Goal: Use online tool/utility: Utilize a website feature to perform a specific function

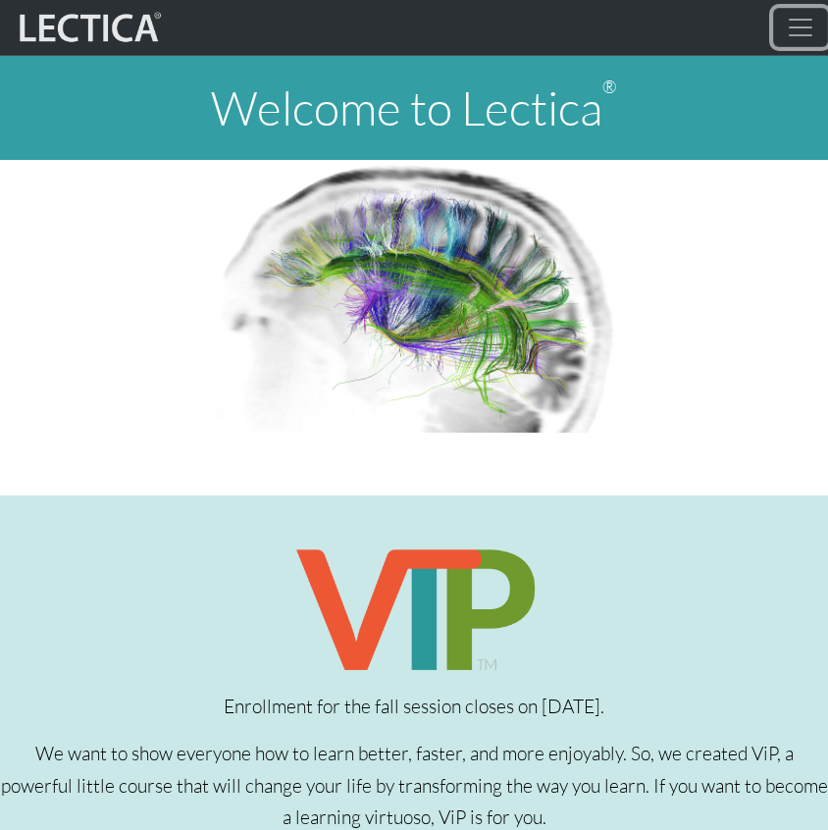
click at [808, 26] on span "Toggle navigation" at bounding box center [800, 27] width 29 height 29
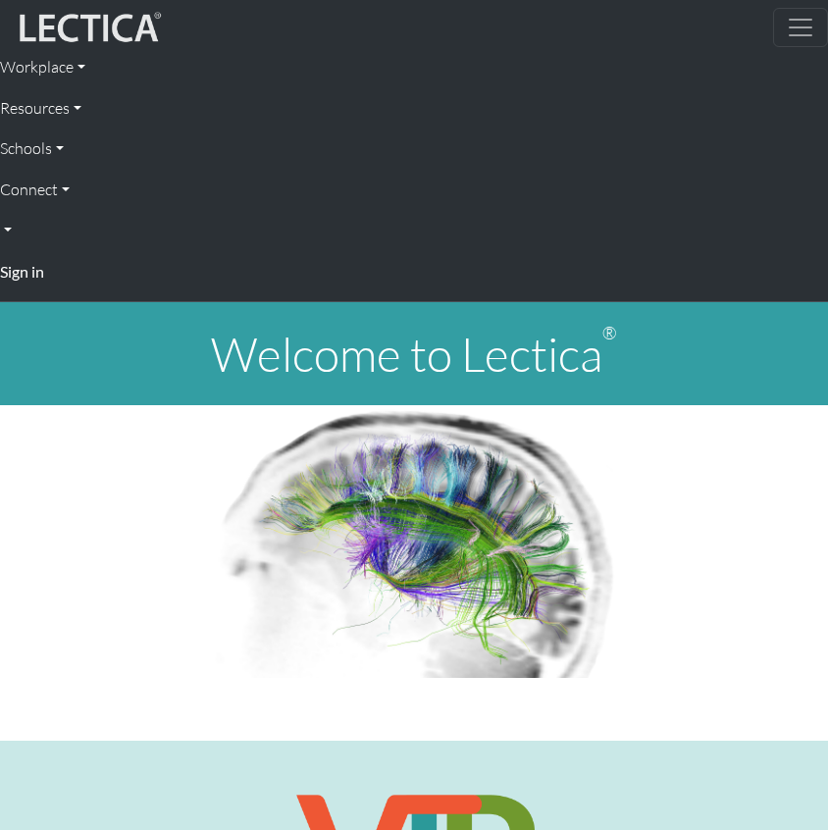
click at [18, 270] on strong "Sign in" at bounding box center [22, 271] width 44 height 19
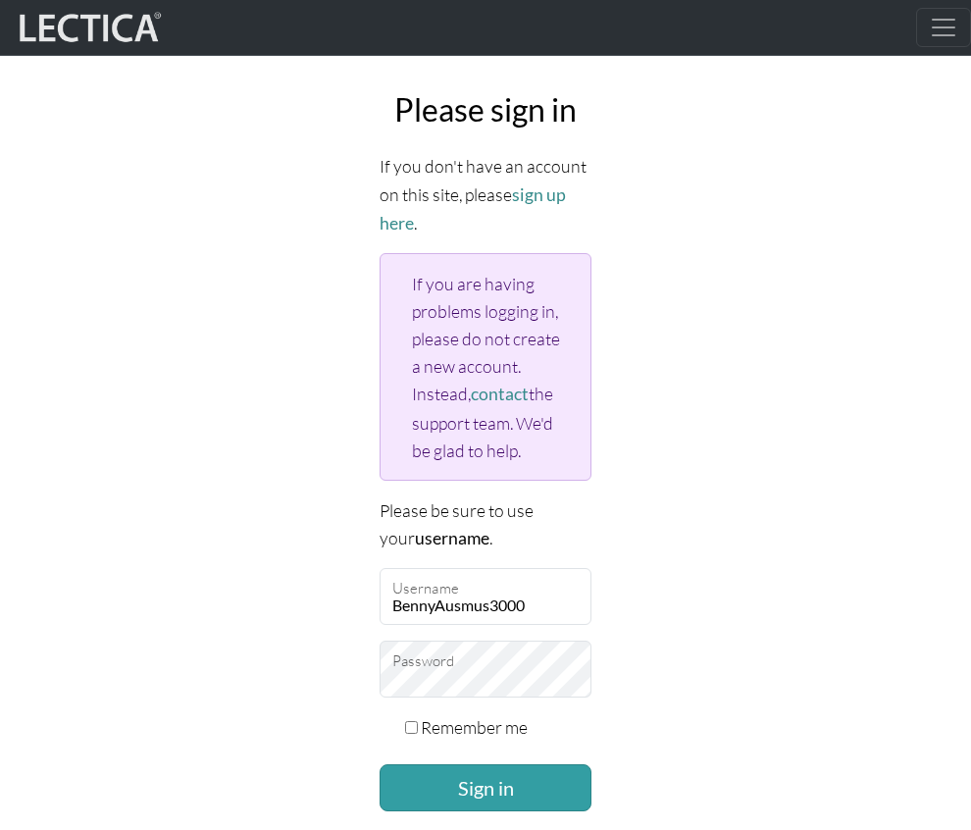
scroll to position [155, 0]
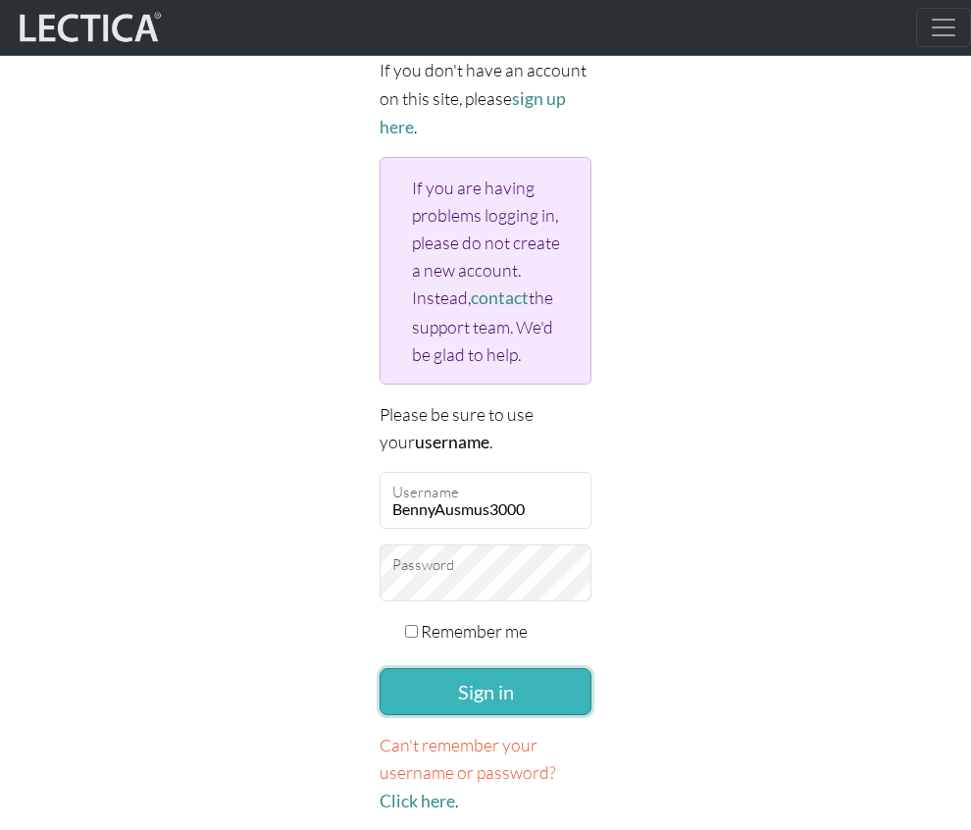
click at [432, 700] on button "Sign in" at bounding box center [486, 691] width 212 height 47
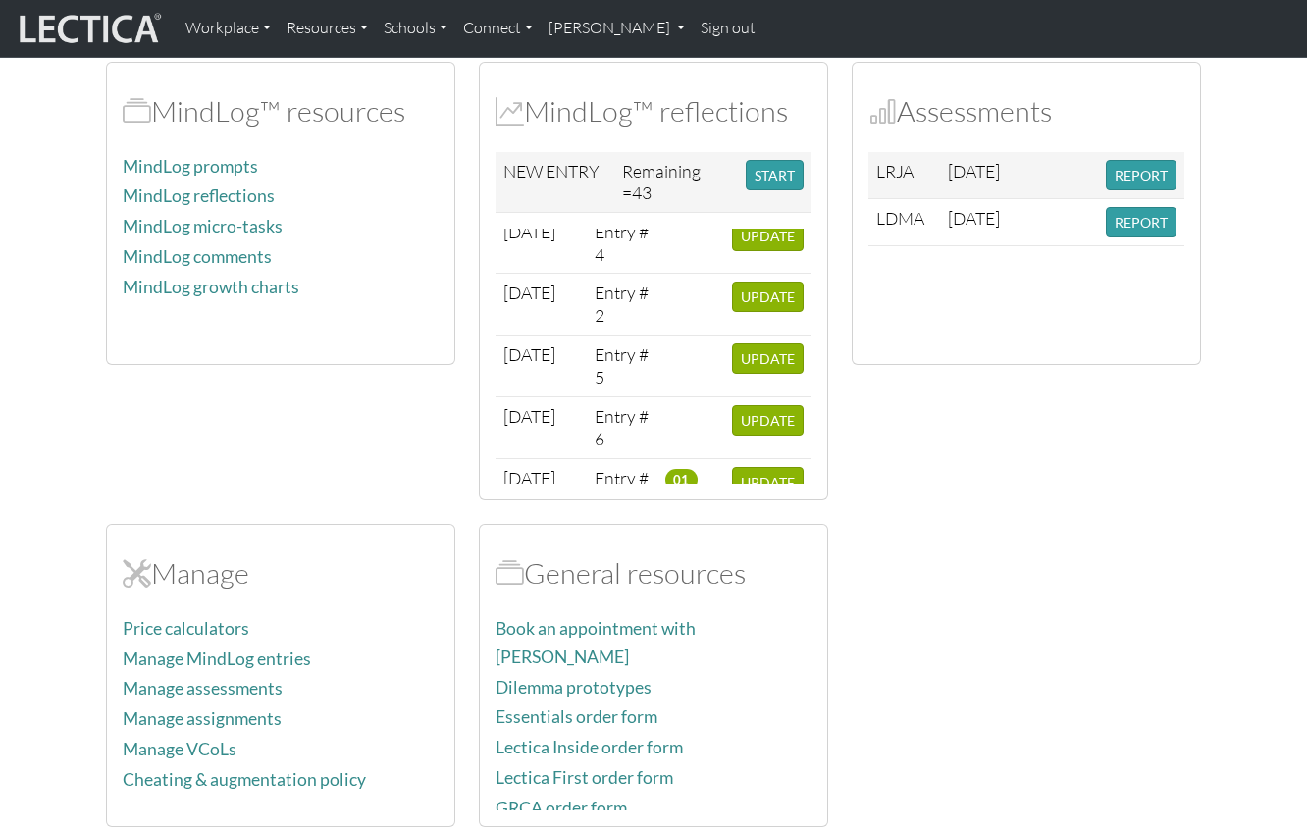
scroll to position [191, 0]
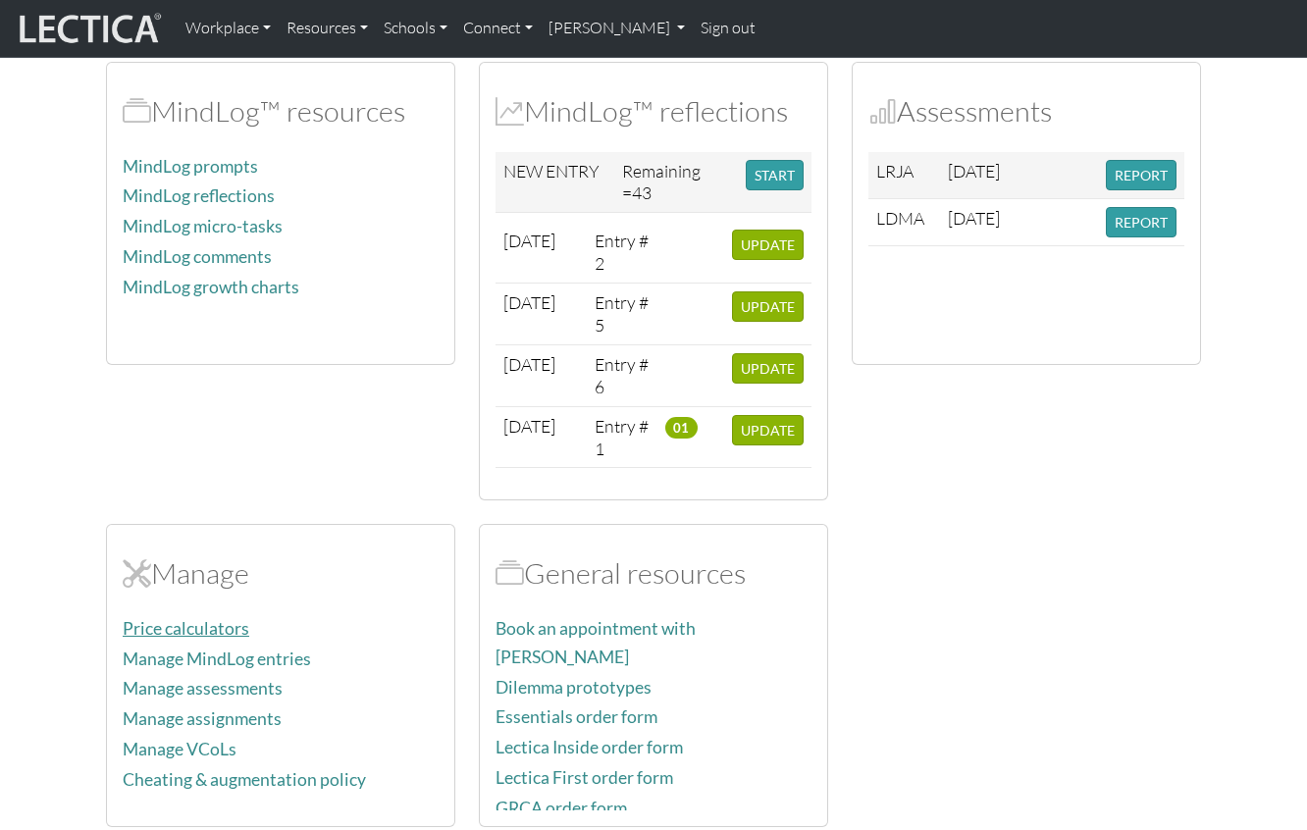
click at [180, 619] on link "Price calculators" at bounding box center [186, 628] width 127 height 21
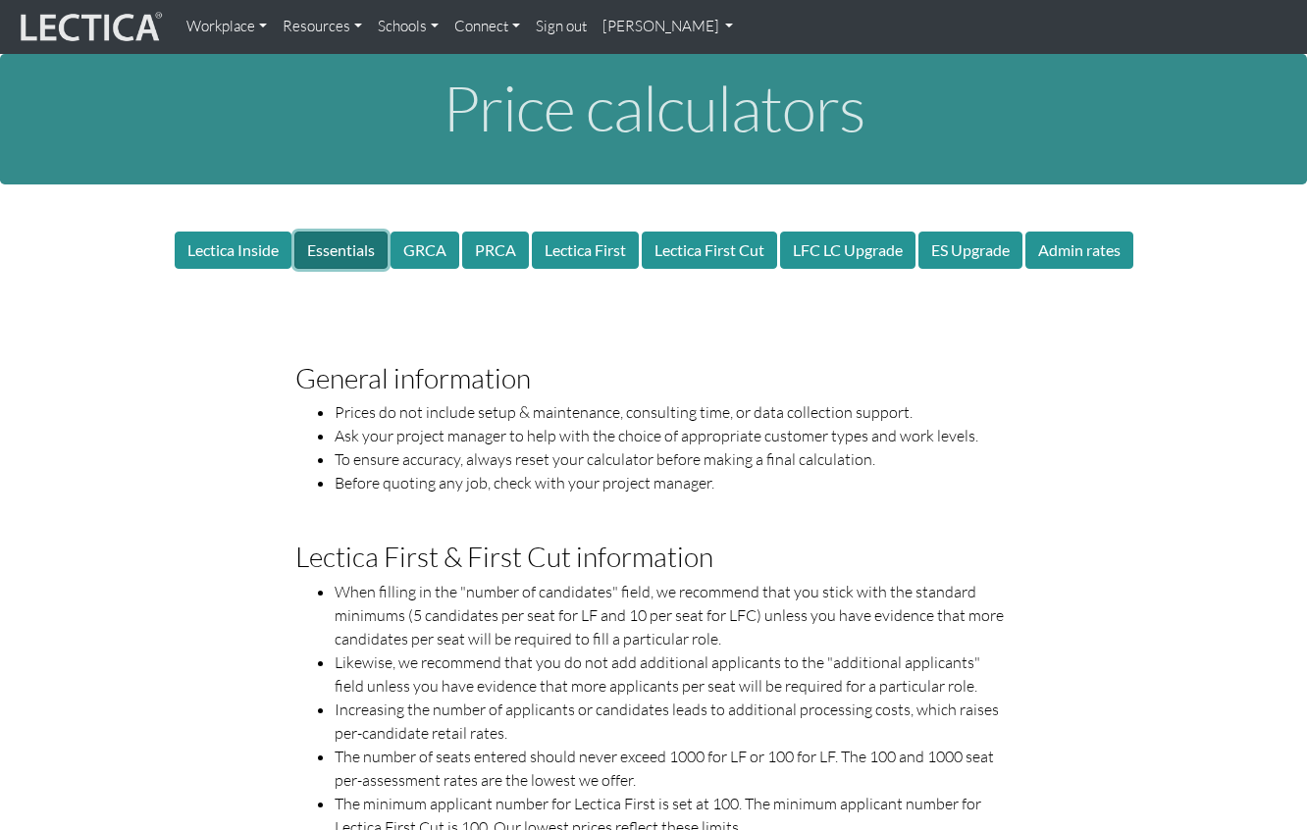
click at [328, 242] on button "Essentials" at bounding box center [340, 250] width 93 height 37
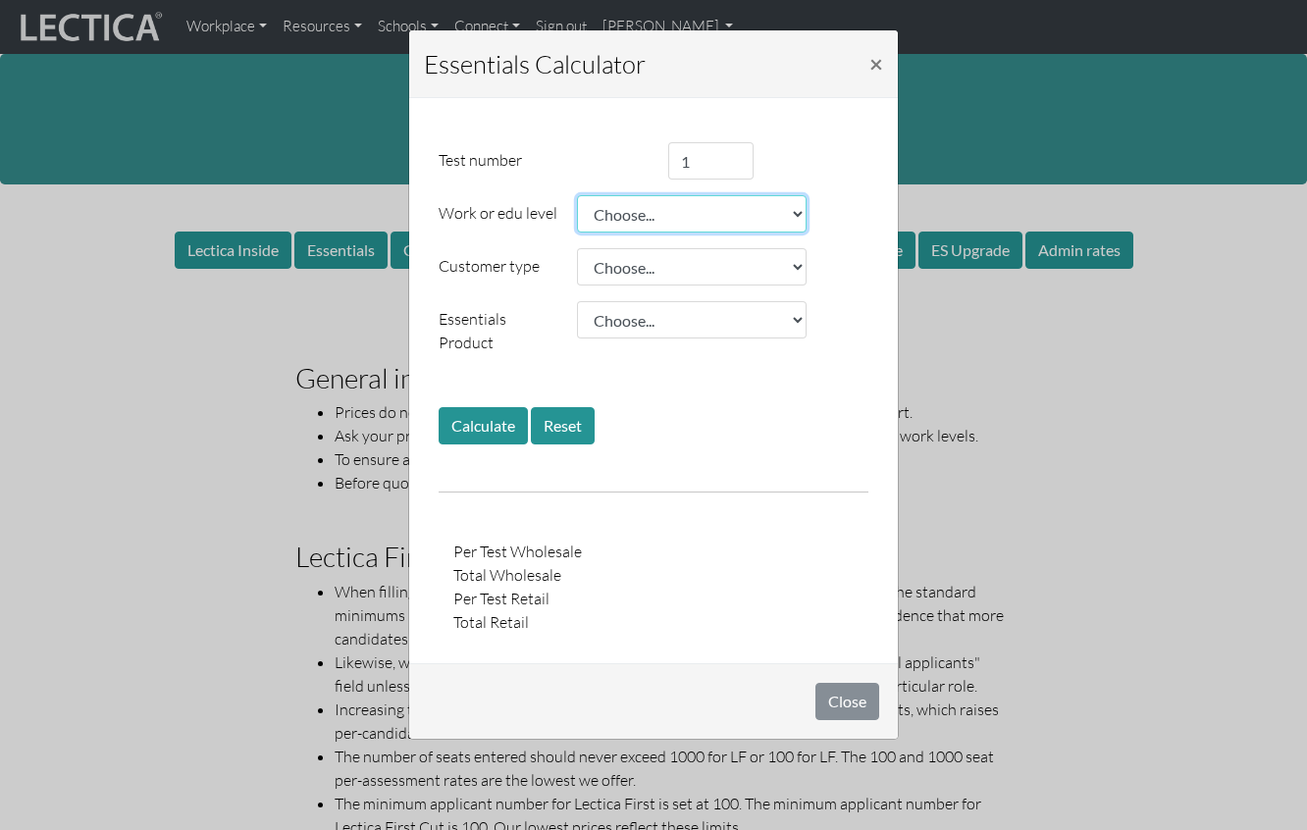
click at [639, 213] on select "Choose... College student E0 E1 E2 E3 E4 L1 E5 L2 E6 L3 E7 L4 L5 L6 L7" at bounding box center [692, 213] width 230 height 37
select select "1.10"
click at [577, 195] on select "Choose... College student E0 E1 E2 E3 E4 L1 E5 L2 E6 L3 E7 L4 L5 L6 L7" at bounding box center [692, 213] width 230 height 37
click at [705, 163] on input "1" at bounding box center [710, 160] width 85 height 37
type input "25"
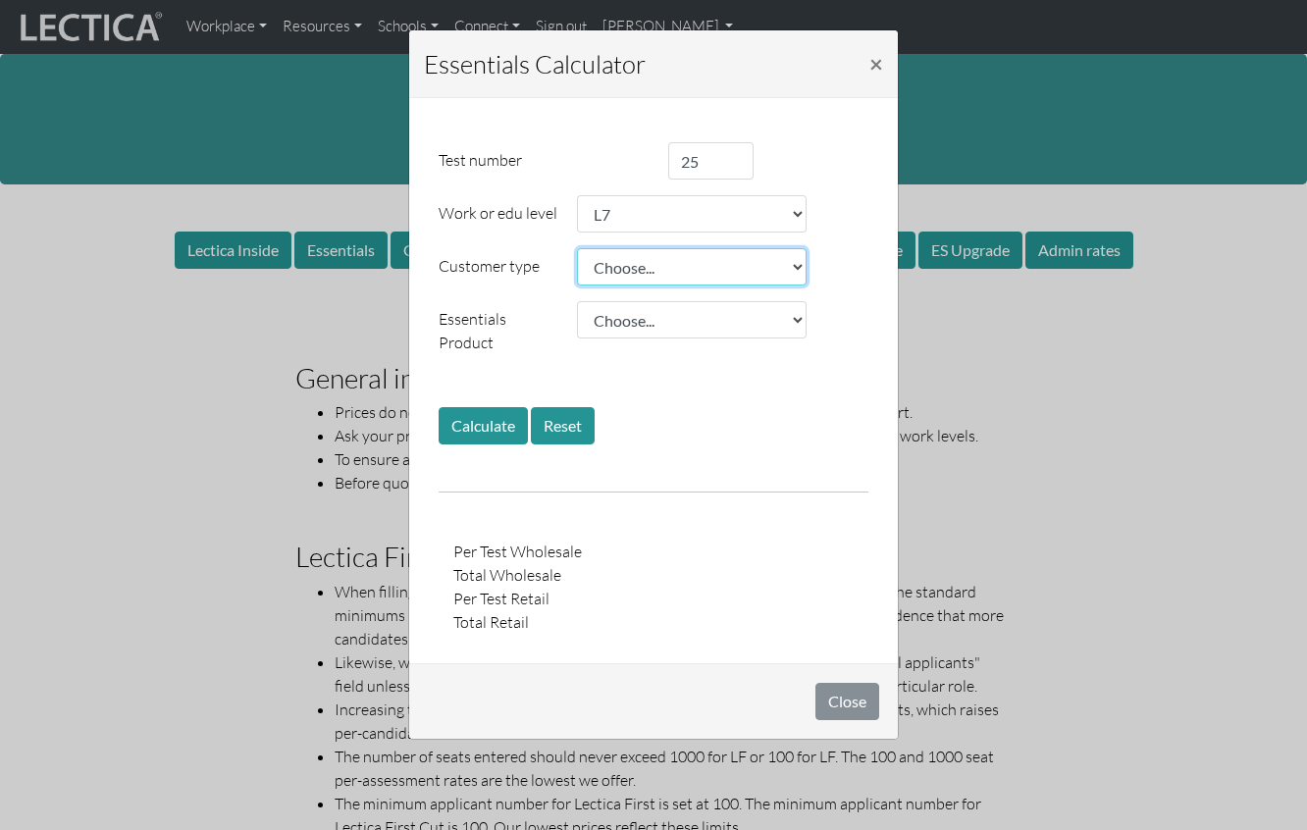
click at [698, 264] on select "Choose... Public school Private school College Level 1 NP Level 2 NP Level 3 FB…" at bounding box center [692, 266] width 230 height 37
select select "1.15"
click at [577, 248] on select "Choose... Public school Private school College Level 1 NP Level 2 NP Level 3 FB…" at bounding box center [692, 266] width 230 height 37
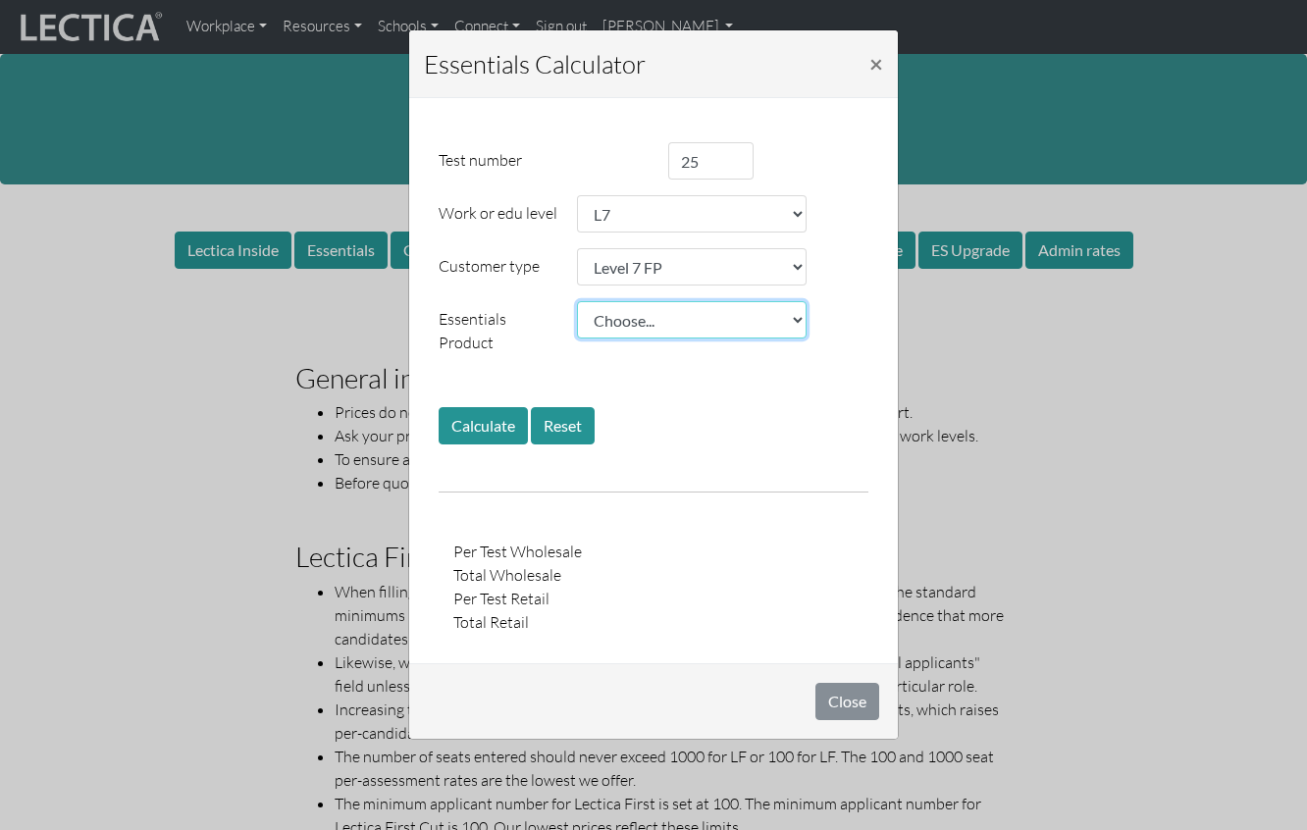
click at [617, 319] on select "Choose... ES ES+ ES++ ES+ int ES++ int ESR+ ESR++ ESR+ int ESR++ int" at bounding box center [692, 319] width 230 height 37
select select "270.00"
click at [577, 301] on select "Choose... ES ES+ ES++ ES+ int ES++ int ESR+ ESR++ ESR+ int ESR++ int" at bounding box center [692, 319] width 230 height 37
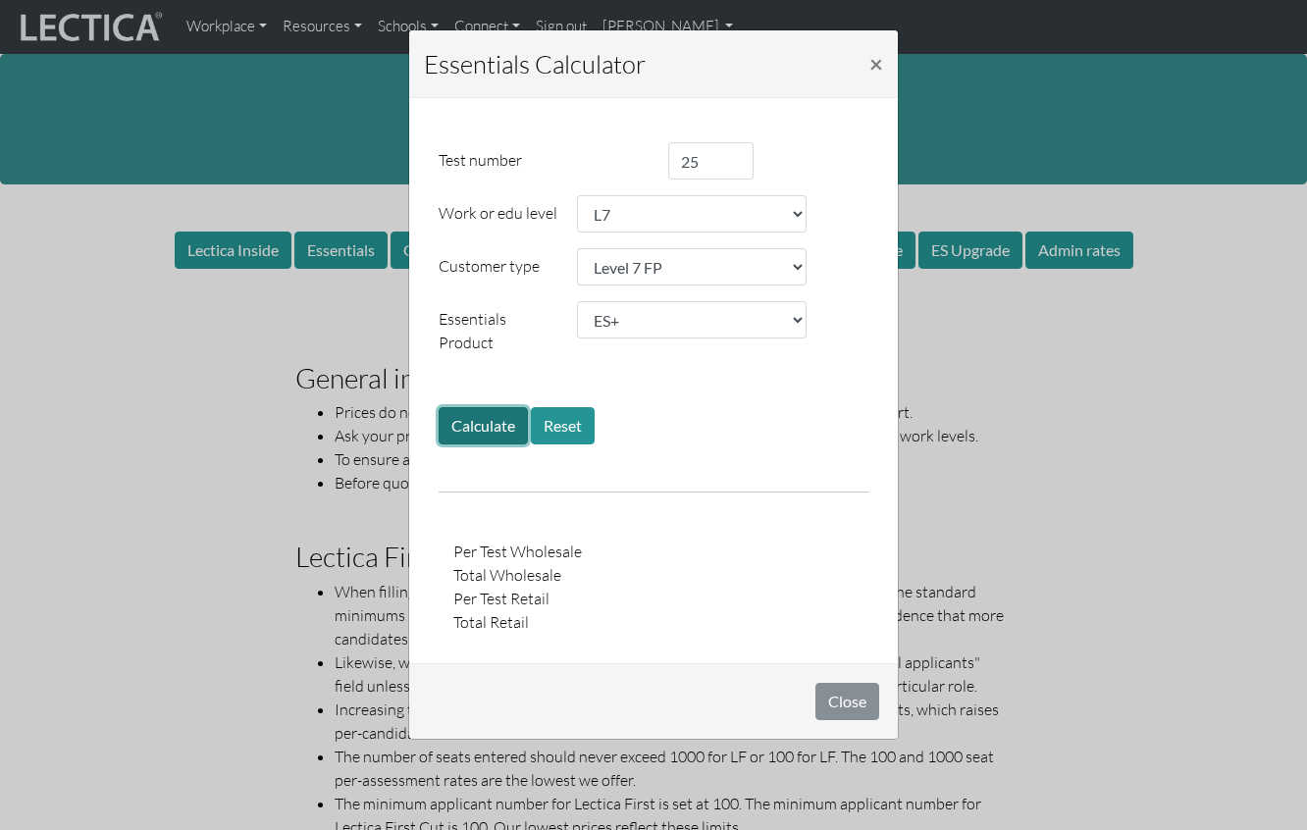
click at [463, 412] on button "Calculate" at bounding box center [483, 425] width 89 height 37
drag, startPoint x: 665, startPoint y: 600, endPoint x: 758, endPoint y: 601, distance: 93.2
click at [758, 610] on div "$14,942.81" at bounding box center [760, 622] width 215 height 24
drag, startPoint x: 756, startPoint y: 600, endPoint x: 658, endPoint y: 599, distance: 97.2
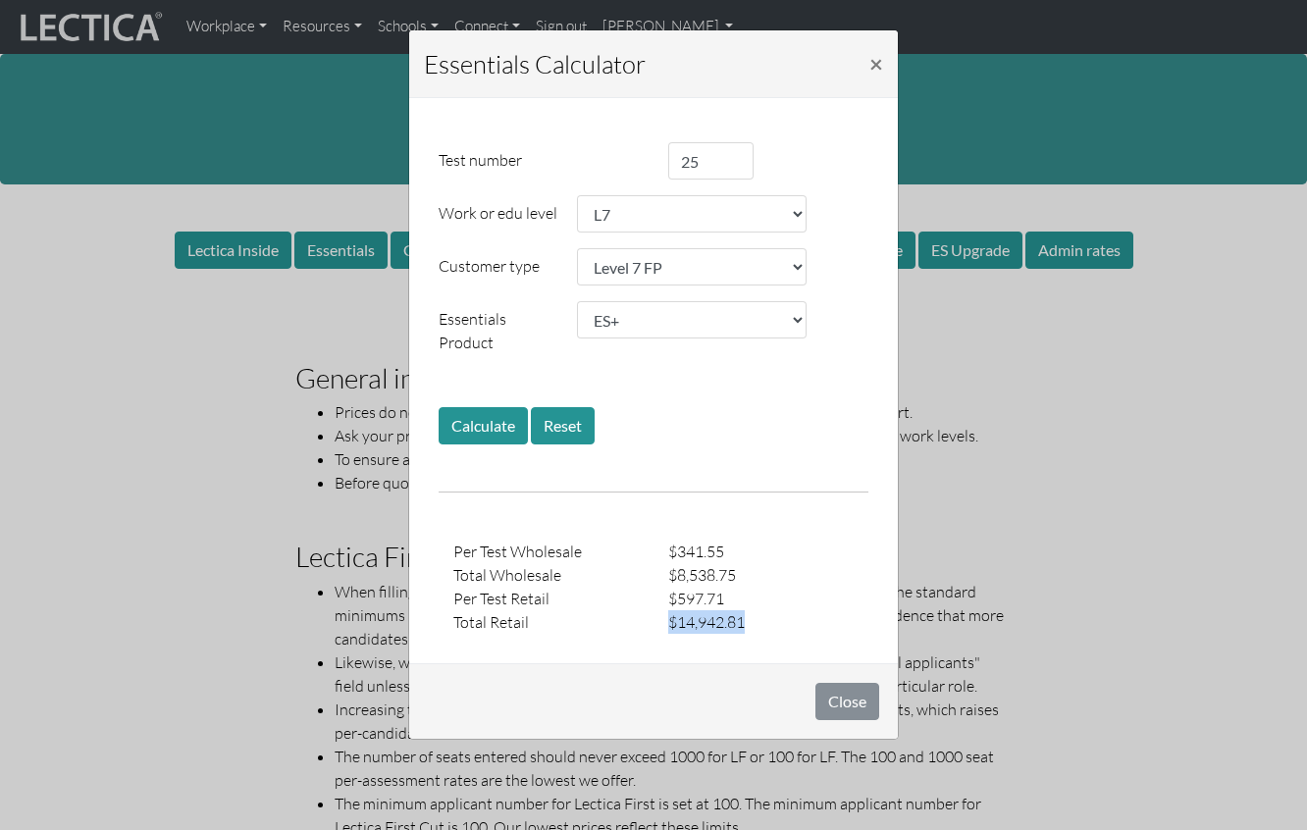
click at [658, 610] on div "$14,942.81" at bounding box center [760, 622] width 215 height 24
click at [756, 610] on div "$14,942.81" at bounding box center [760, 622] width 215 height 24
drag, startPoint x: 668, startPoint y: 602, endPoint x: 757, endPoint y: 602, distance: 89.3
click at [758, 610] on div "$14,942.81" at bounding box center [760, 622] width 215 height 24
click at [871, 62] on span "×" at bounding box center [876, 63] width 14 height 28
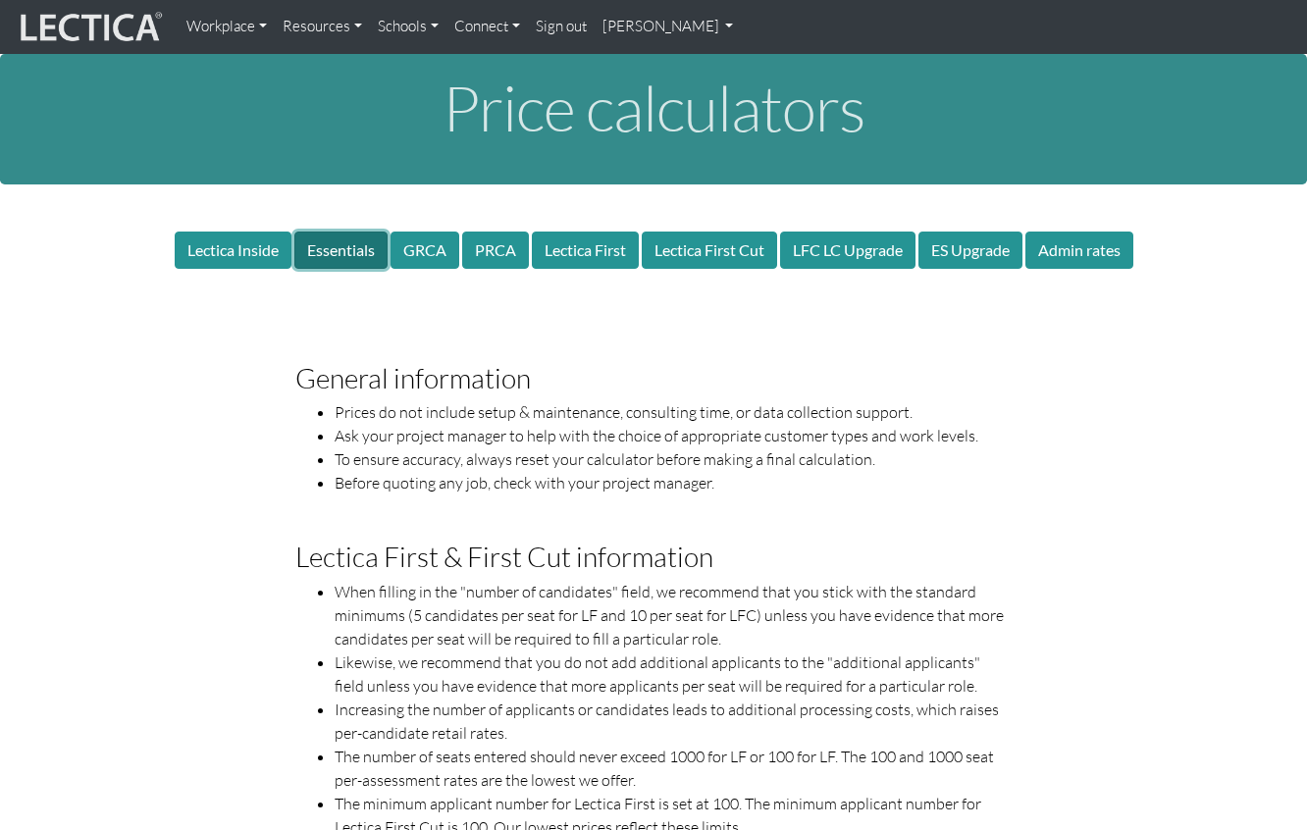
click at [336, 249] on button "Essentials" at bounding box center [340, 250] width 93 height 37
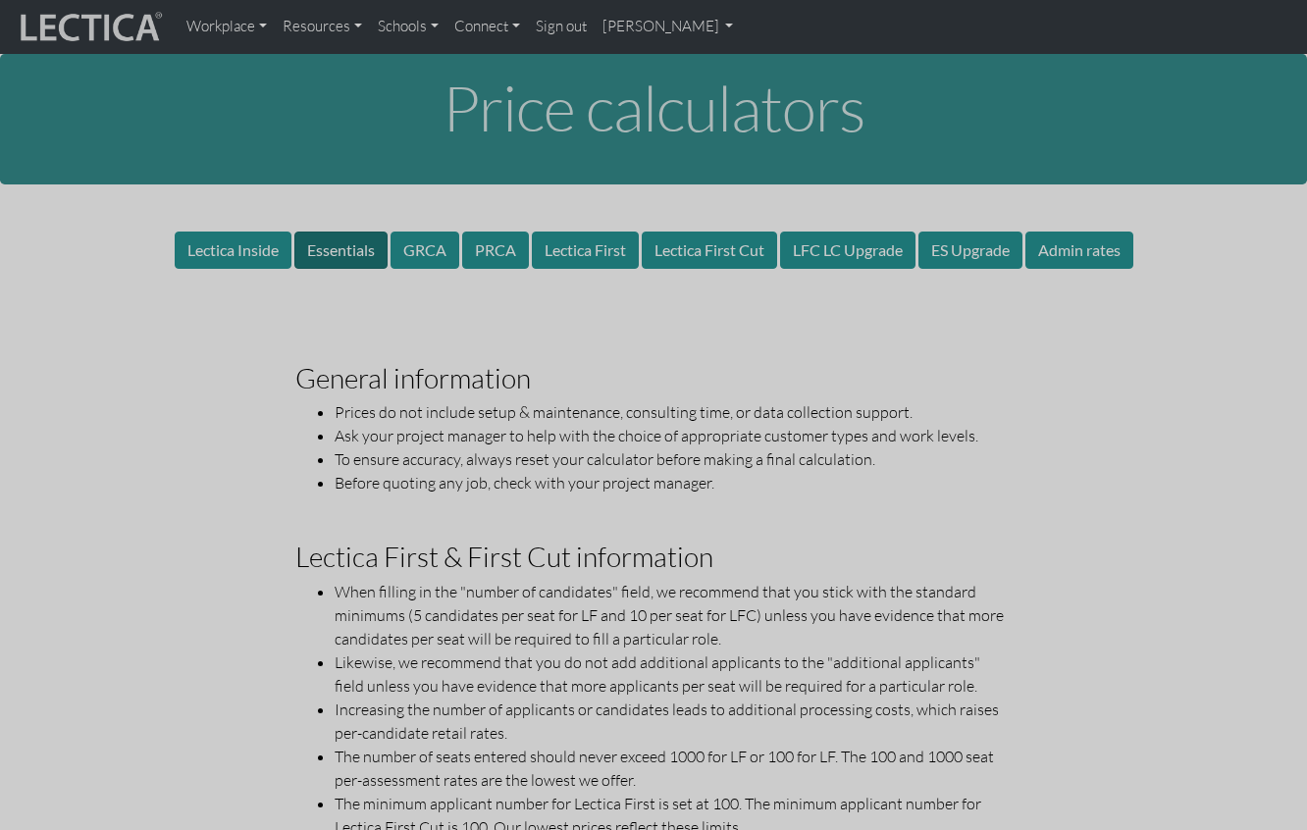
click at [336, 249] on div at bounding box center [653, 415] width 1307 height 830
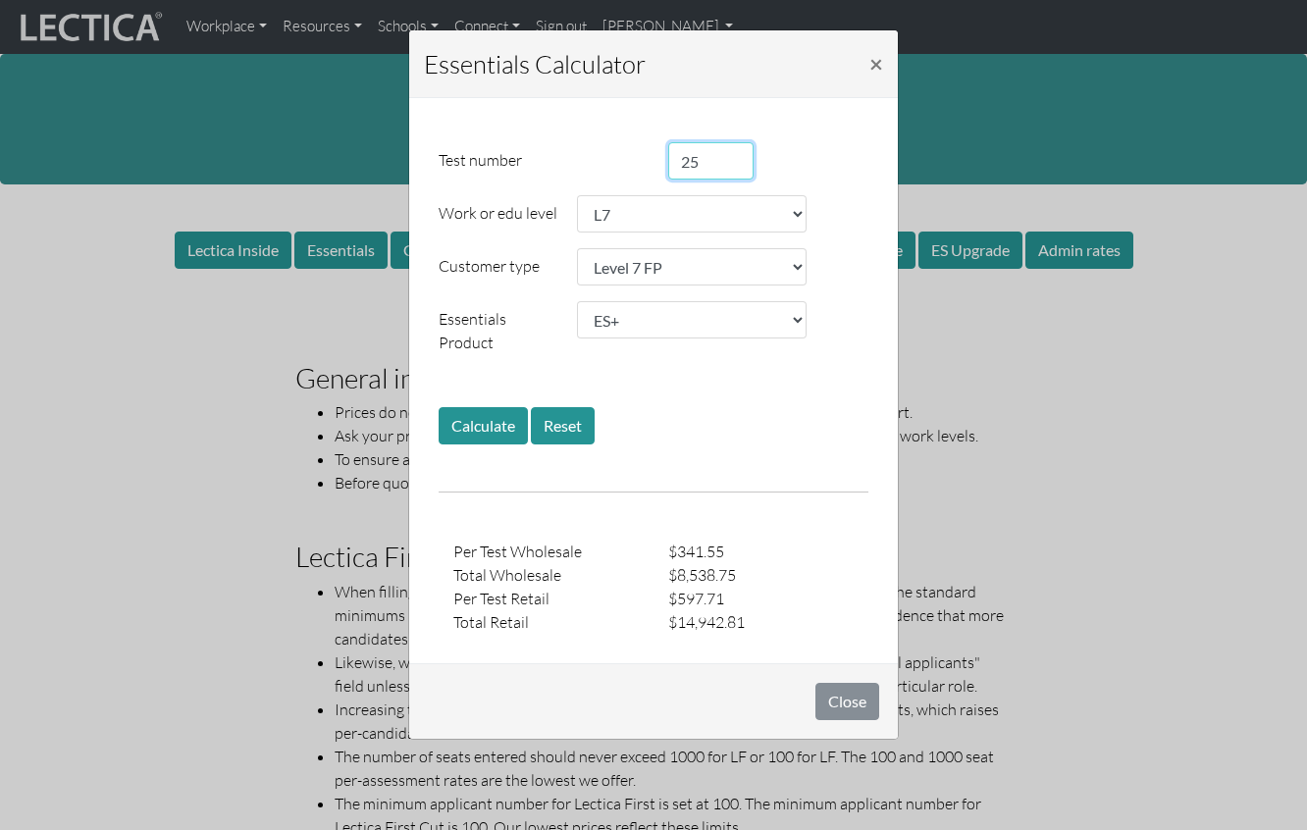
click at [725, 164] on input "25" at bounding box center [710, 160] width 85 height 37
click at [977, 519] on div "Essentials Calculator × Test number 25 Work or edu level Choose... College stud…" at bounding box center [653, 415] width 1307 height 830
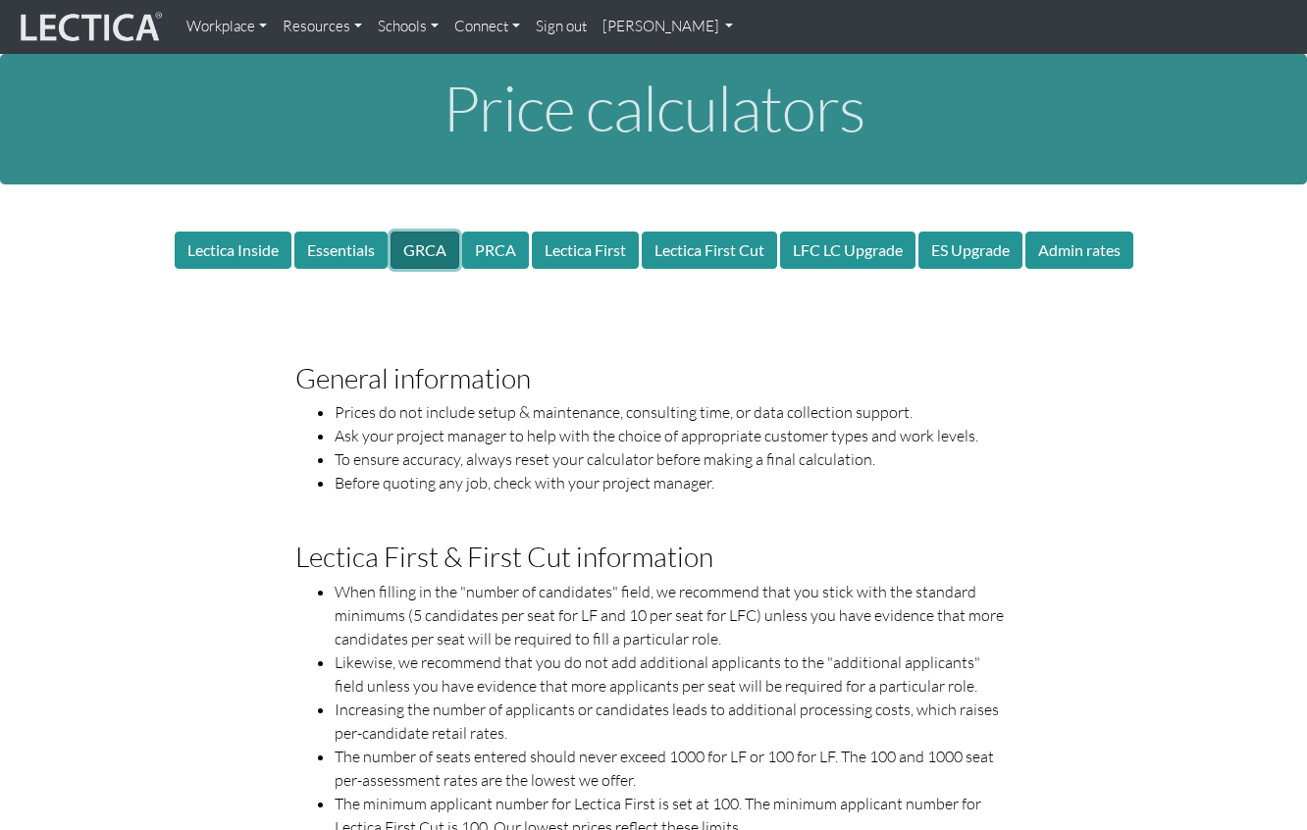
click at [427, 258] on button "GRCA" at bounding box center [425, 250] width 69 height 37
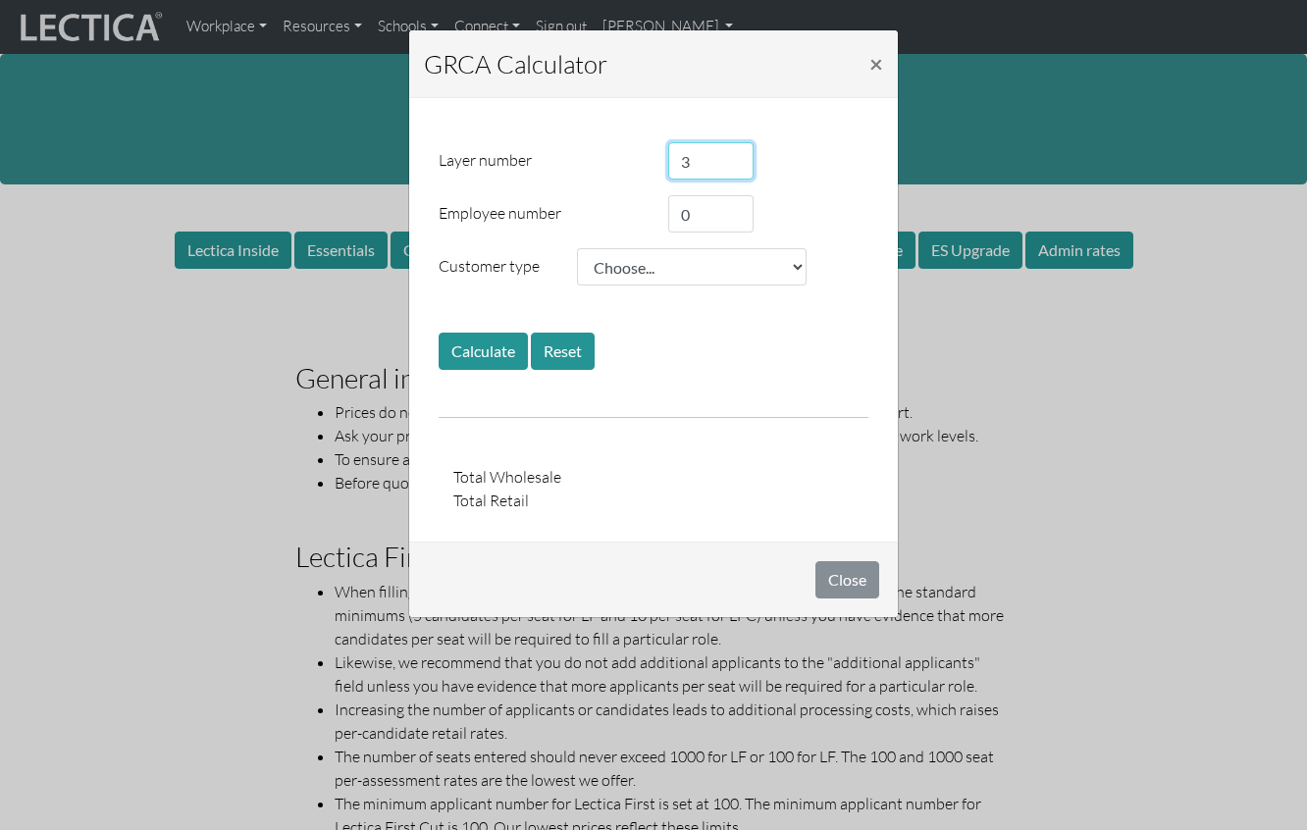
click at [713, 167] on input "3" at bounding box center [710, 160] width 85 height 37
type input "5"
click at [720, 217] on input "0" at bounding box center [710, 213] width 85 height 37
type input "200"
click at [710, 269] on select "Choose... Level 1 NP Level 2 NP Level 3 FB or SU Level 4 FP Level 5 FP Level 6 …" at bounding box center [692, 266] width 230 height 37
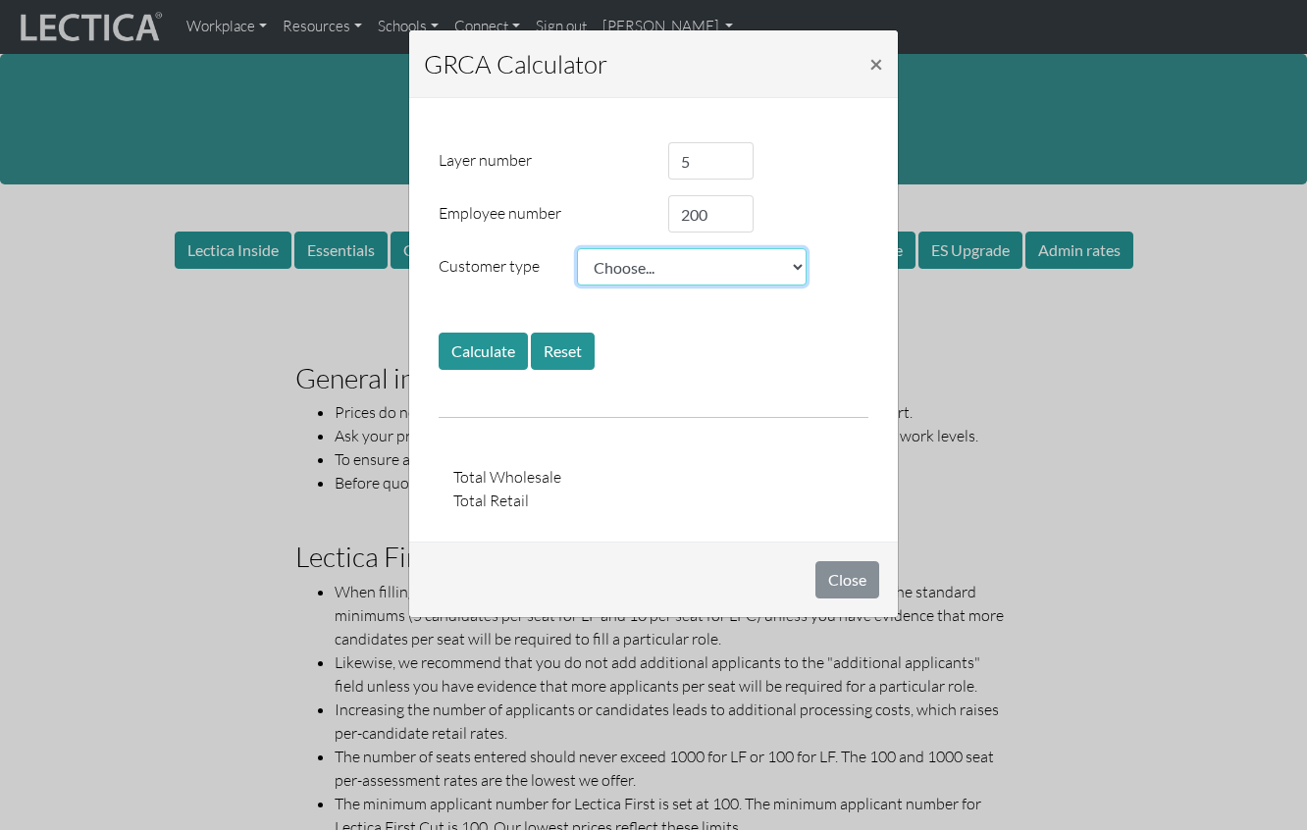
select select "1.03"
click at [577, 248] on select "Choose... Level 1 NP Level 2 NP Level 3 FB or SU Level 4 FP Level 5 FP Level 6 …" at bounding box center [692, 266] width 230 height 37
click at [488, 350] on button "Calculate" at bounding box center [483, 351] width 89 height 37
drag, startPoint x: 753, startPoint y: 500, endPoint x: 638, endPoint y: 499, distance: 114.8
click at [638, 499] on div "Total Retail $3,974.51" at bounding box center [654, 501] width 430 height 24
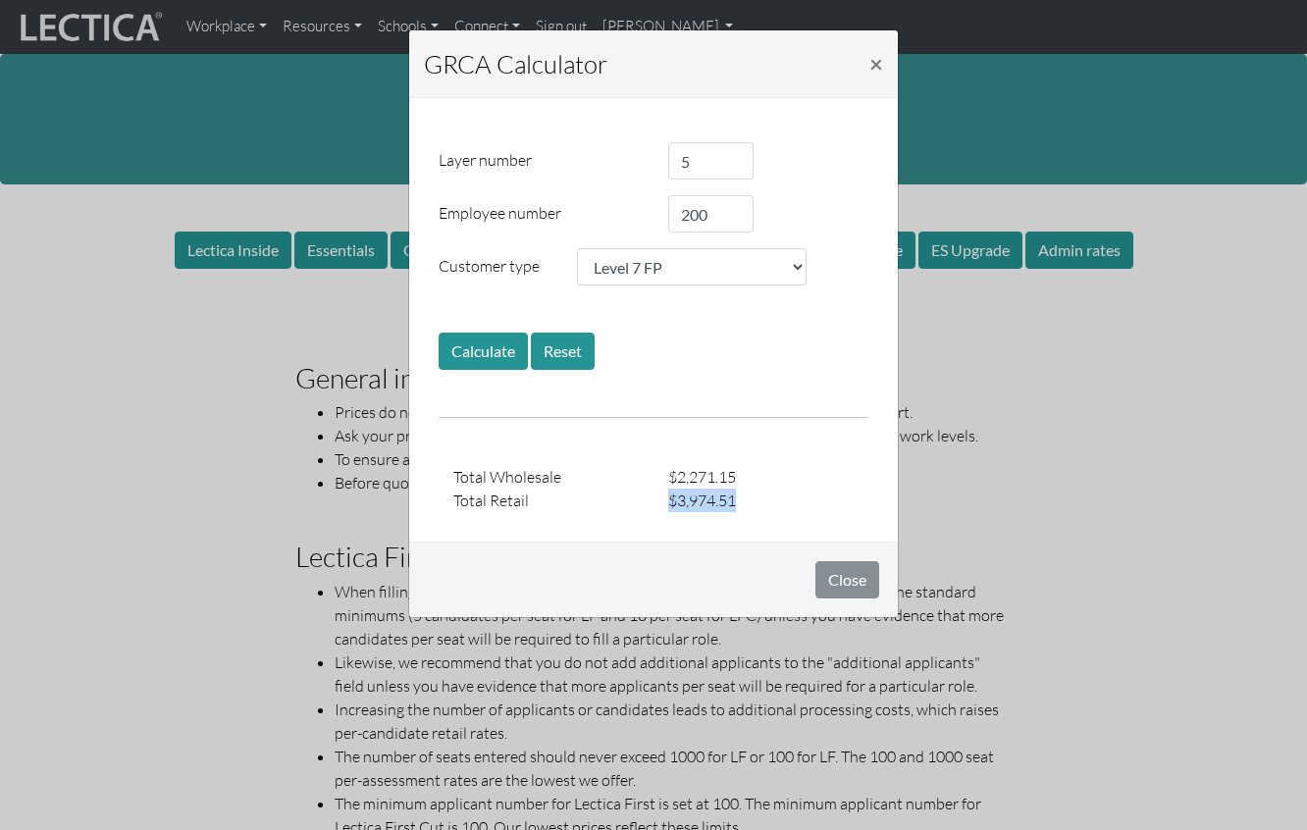
click at [668, 501] on div "$3,974.51" at bounding box center [760, 501] width 215 height 24
drag, startPoint x: 668, startPoint y: 501, endPoint x: 757, endPoint y: 501, distance: 88.3
click at [757, 501] on div "$3,974.51" at bounding box center [760, 501] width 215 height 24
click at [869, 66] on span "×" at bounding box center [876, 63] width 14 height 28
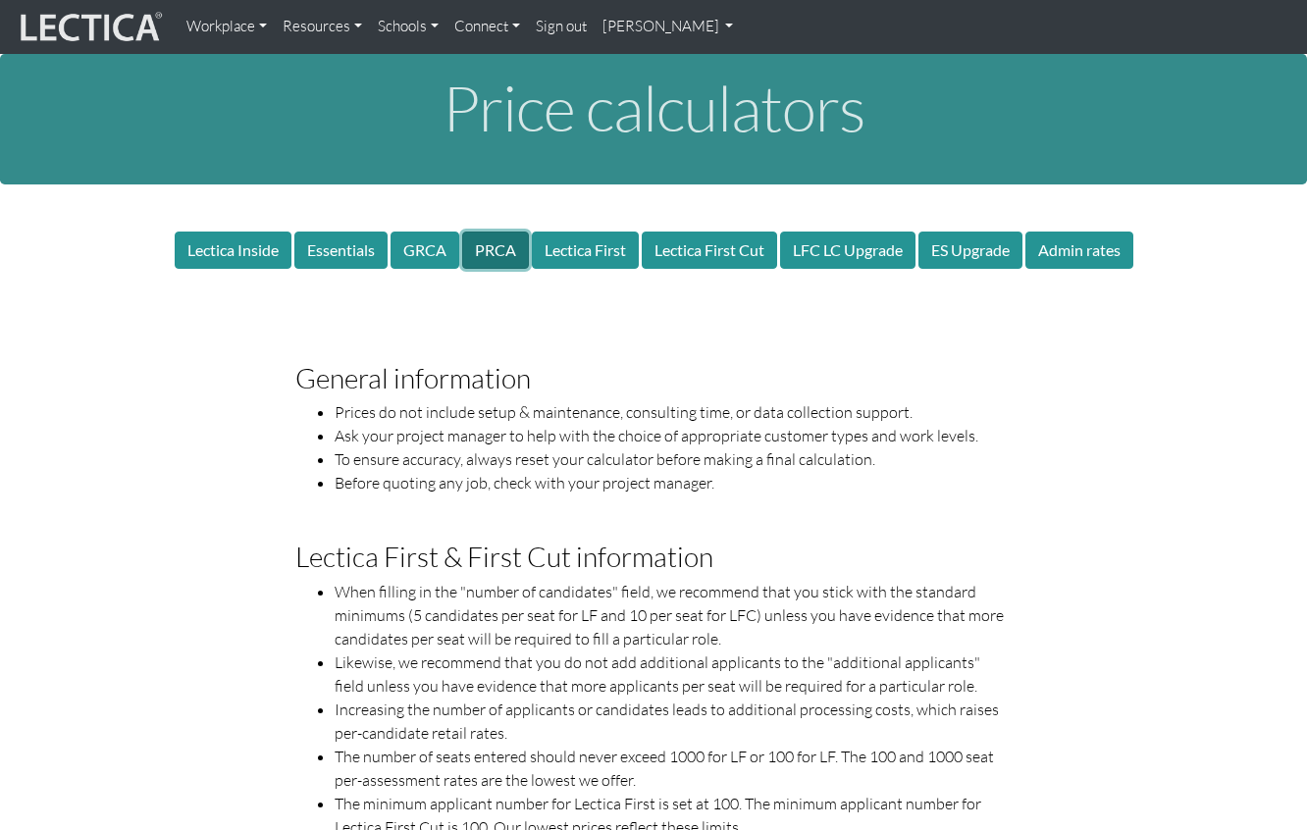
click at [493, 252] on button "PRCA" at bounding box center [495, 250] width 67 height 37
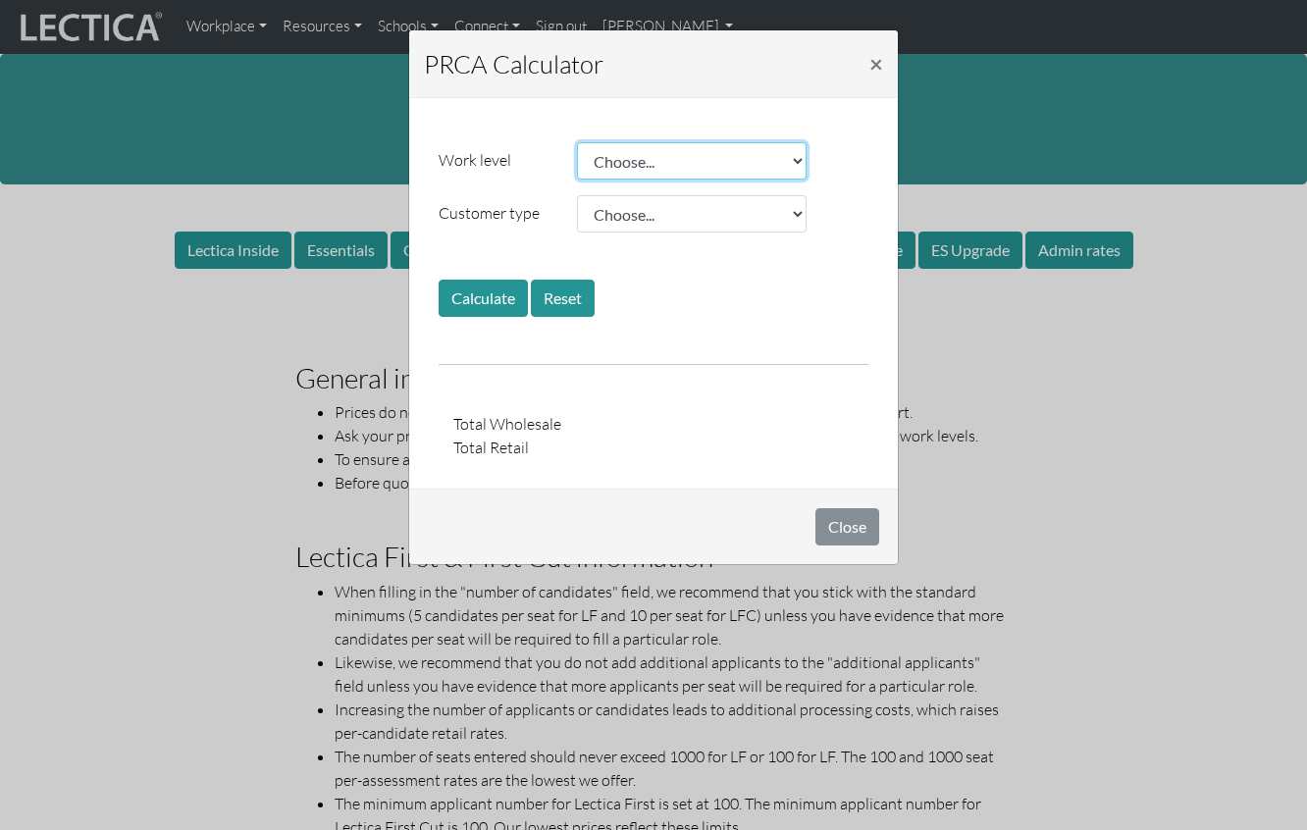
click at [665, 161] on select "Choose... College student E0 E1 E2 E3 E4 L1 E5 L2 E6 L3 E7 L4 L5 L6 L7" at bounding box center [692, 160] width 230 height 37
select select "1.10"
click at [577, 142] on select "Choose... College student E0 E1 E2 E3 E4 L1 E5 L2 E6 L3 E7 L4 L5 L6 L7" at bounding box center [692, 160] width 230 height 37
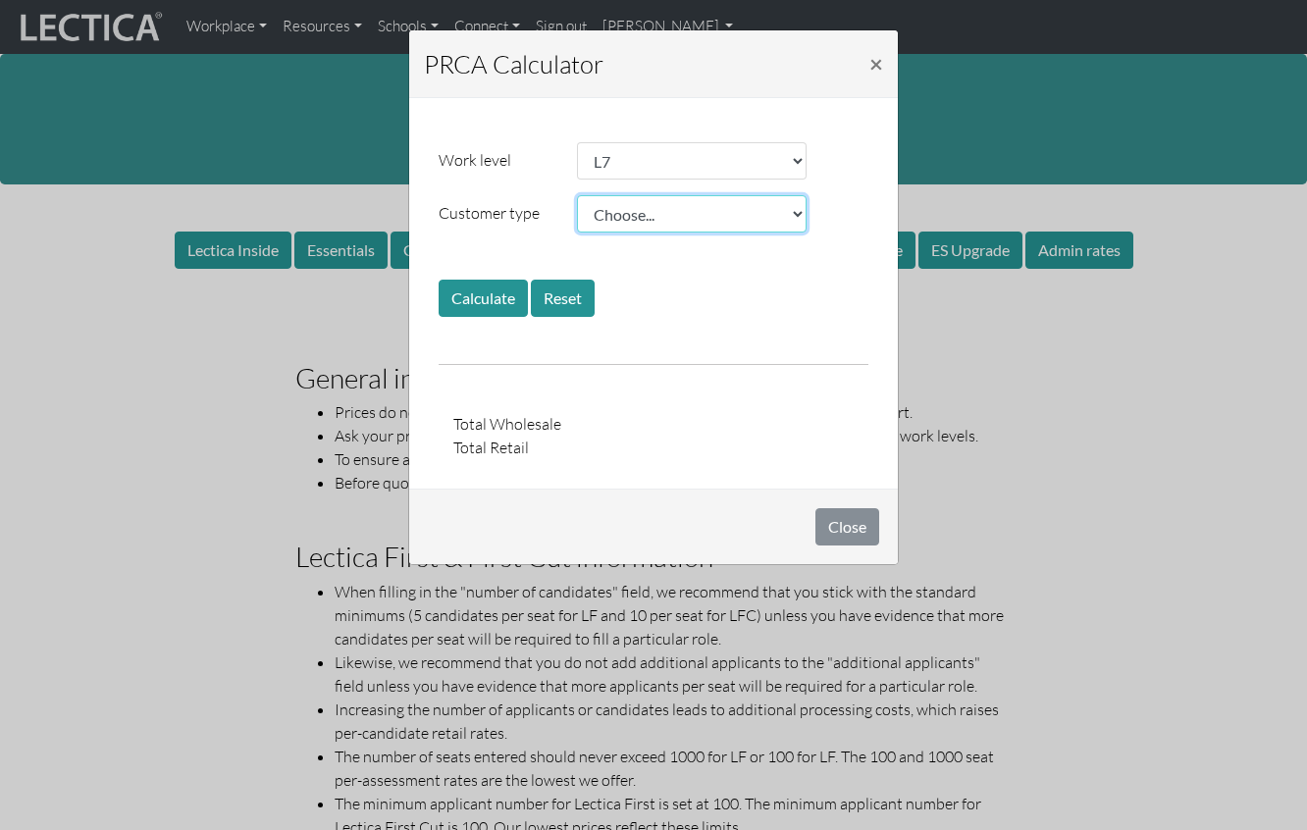
click at [649, 216] on select "Choose... Public school Private school College Level 1 NP Level 2 NP Level 3 FB…" at bounding box center [692, 213] width 230 height 37
select select "1.20"
click at [577, 195] on select "Choose... Public school Private school College Level 1 NP Level 2 NP Level 3 FB…" at bounding box center [692, 213] width 230 height 37
click at [457, 302] on button "Calculate" at bounding box center [483, 298] width 89 height 37
drag, startPoint x: 659, startPoint y: 445, endPoint x: 755, endPoint y: 444, distance: 95.2
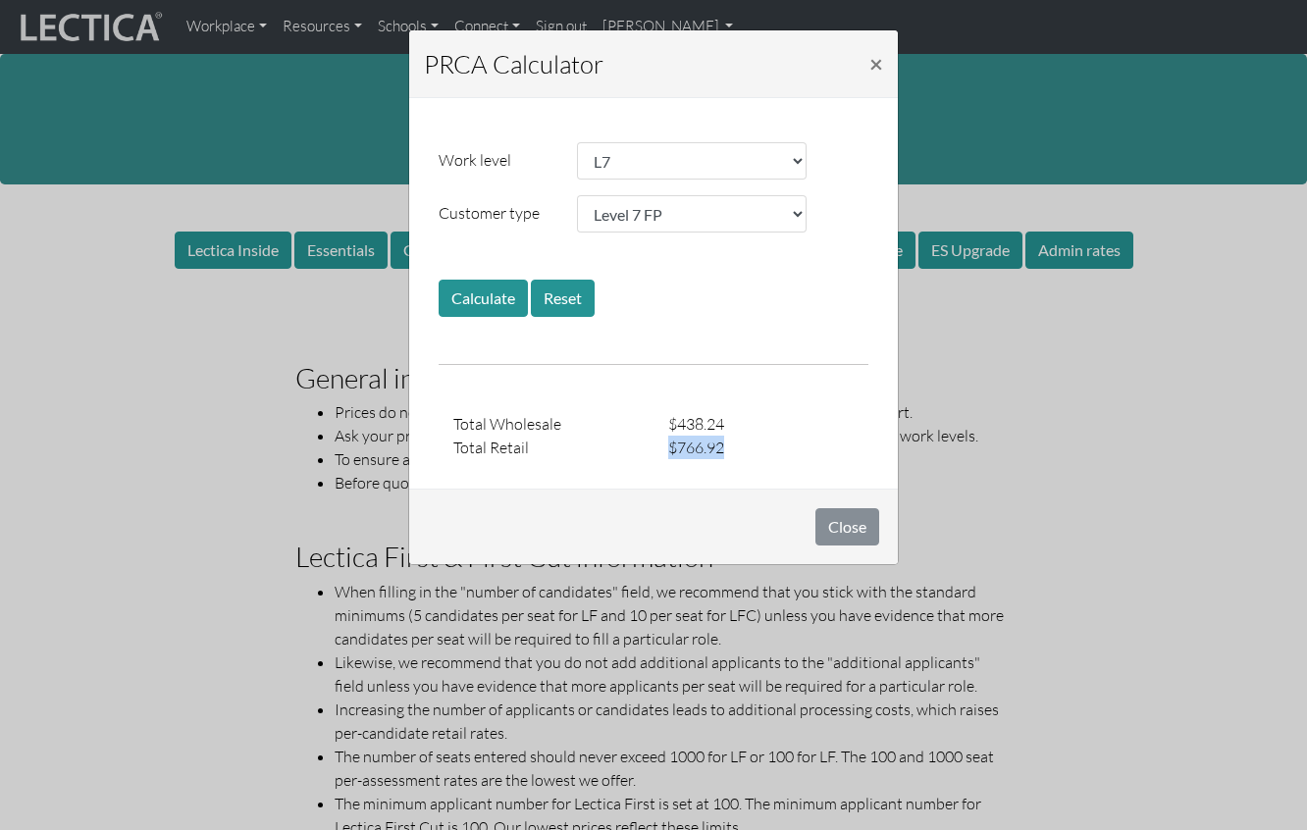
click at [755, 444] on div "$766.92" at bounding box center [760, 448] width 215 height 24
click at [843, 527] on button "Close" at bounding box center [847, 526] width 64 height 37
